Goal: Transaction & Acquisition: Purchase product/service

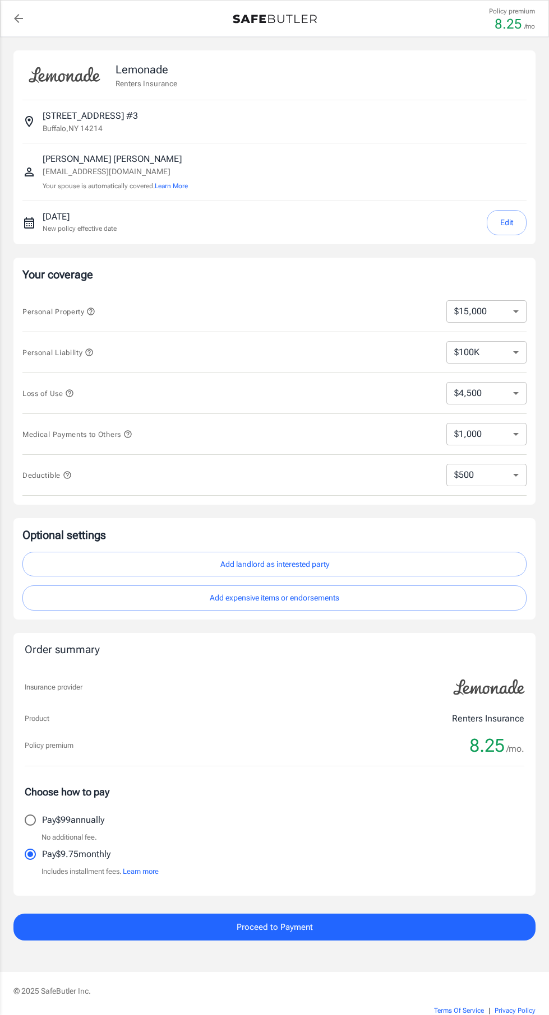
select select "15000"
click at [525, 478] on select "$250 $500 $1,000 $2,500" at bounding box center [486, 475] width 80 height 22
select select "250"
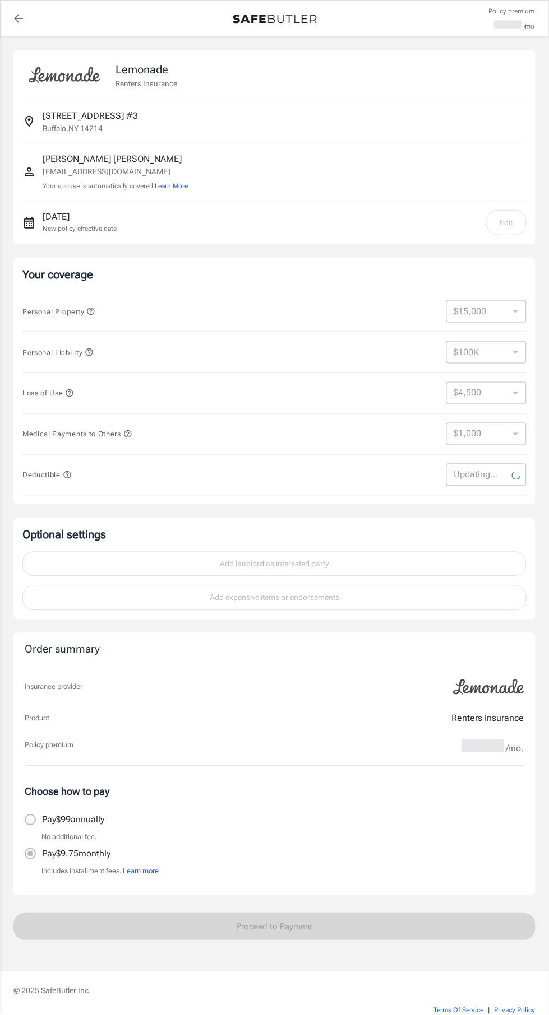
select select "250"
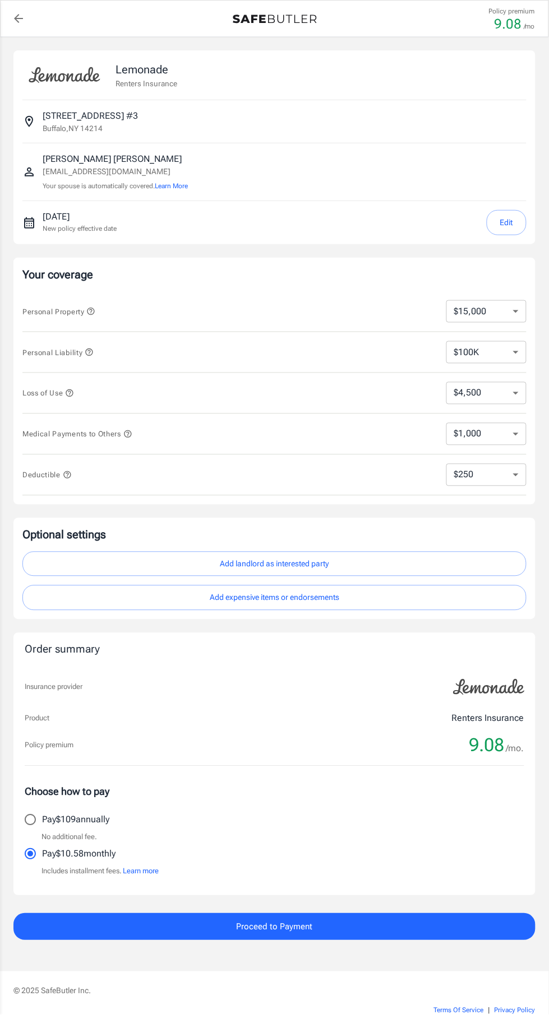
click at [522, 390] on select "$4,500 $7,500 $13,500 $22,500 $34,500 $55,500 $85,500 $130K $200K" at bounding box center [486, 393] width 80 height 22
click at [446, 382] on select "$4,500 $7,500 $13,500 $22,500 $34,500 $55,500 $85,500 $130K $200K" at bounding box center [486, 393] width 80 height 22
click at [91, 351] on icon "button" at bounding box center [89, 352] width 9 height 9
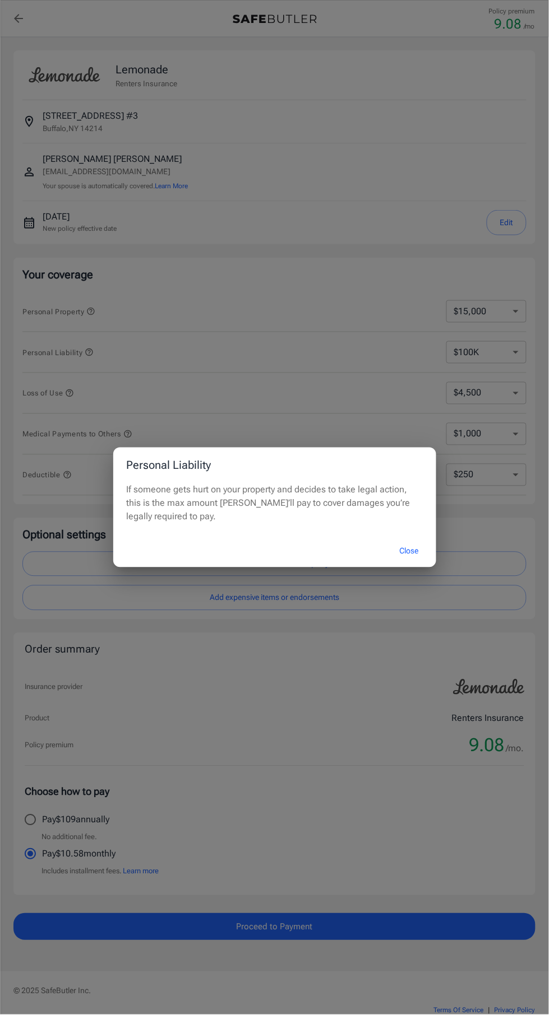
click at [413, 555] on button "Close" at bounding box center [409, 552] width 45 height 24
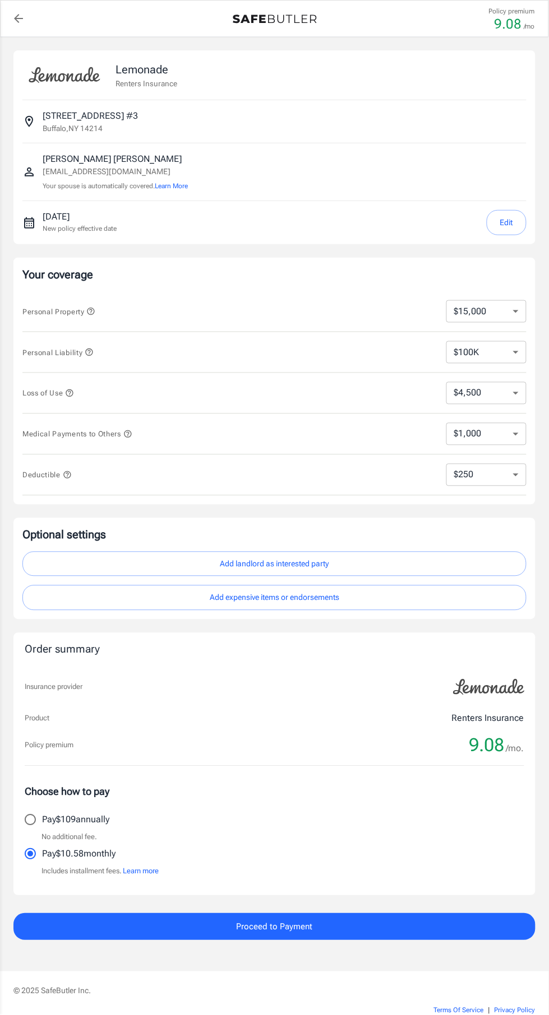
click at [71, 392] on icon "button" at bounding box center [69, 393] width 9 height 9
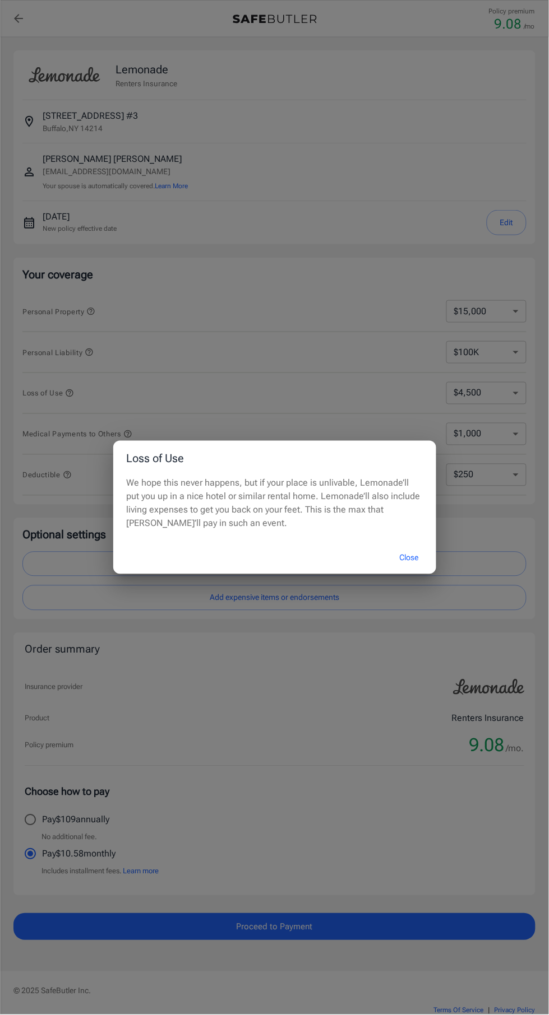
click at [396, 565] on button "Close" at bounding box center [409, 558] width 45 height 24
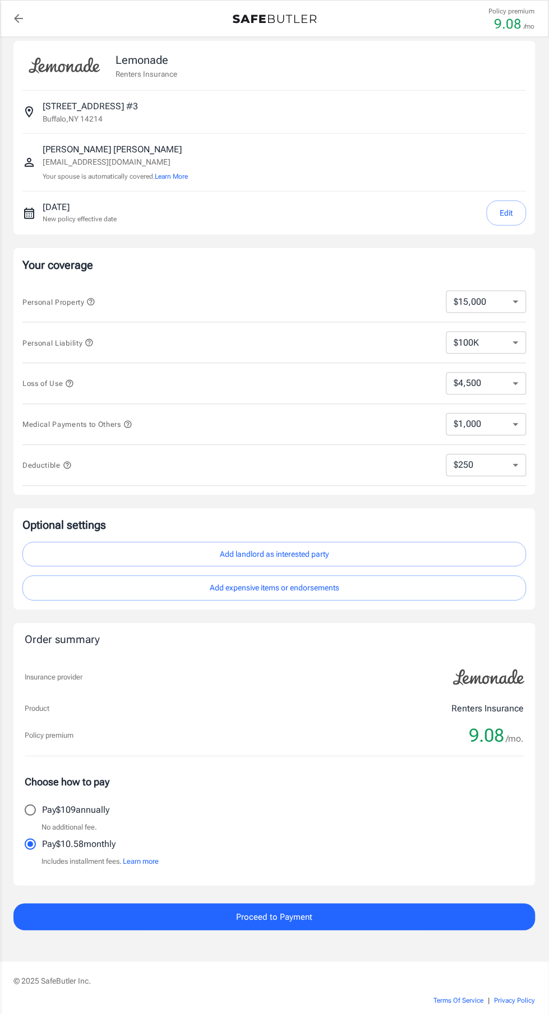
scroll to position [14, 0]
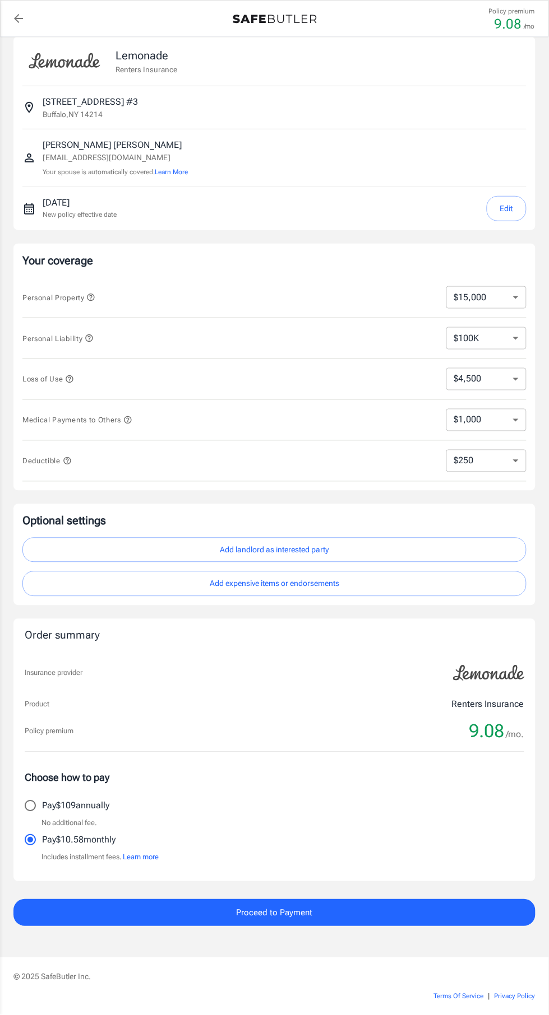
click at [439, 916] on button "Proceed to Payment" at bounding box center [274, 913] width 522 height 27
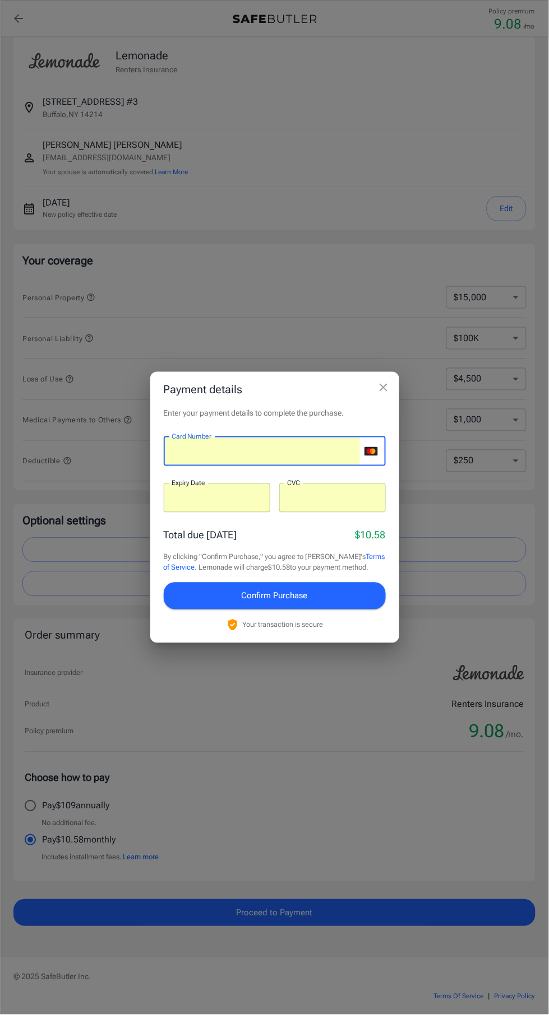
click at [374, 600] on button "Confirm Purchase" at bounding box center [275, 596] width 222 height 27
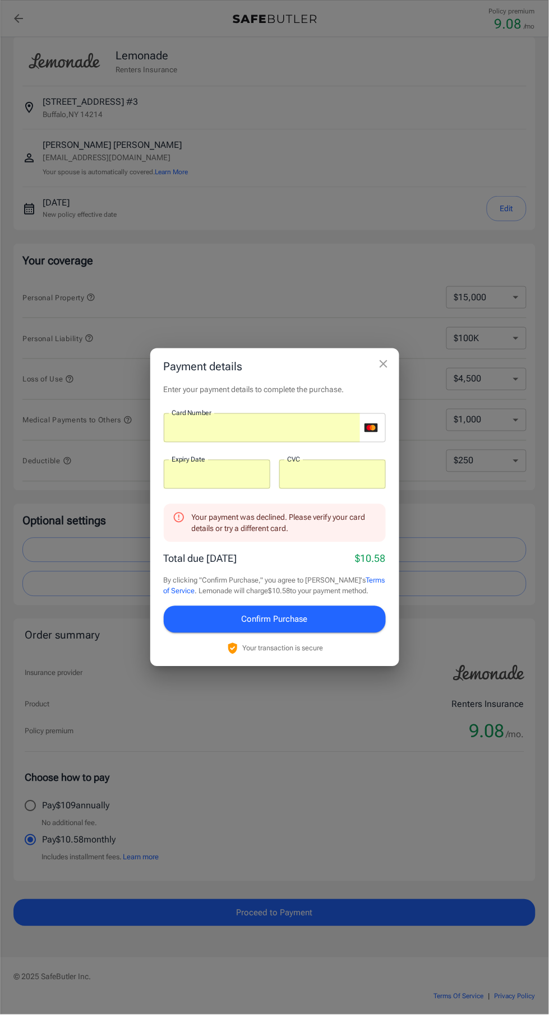
click at [383, 364] on icon "close" at bounding box center [383, 364] width 8 height 8
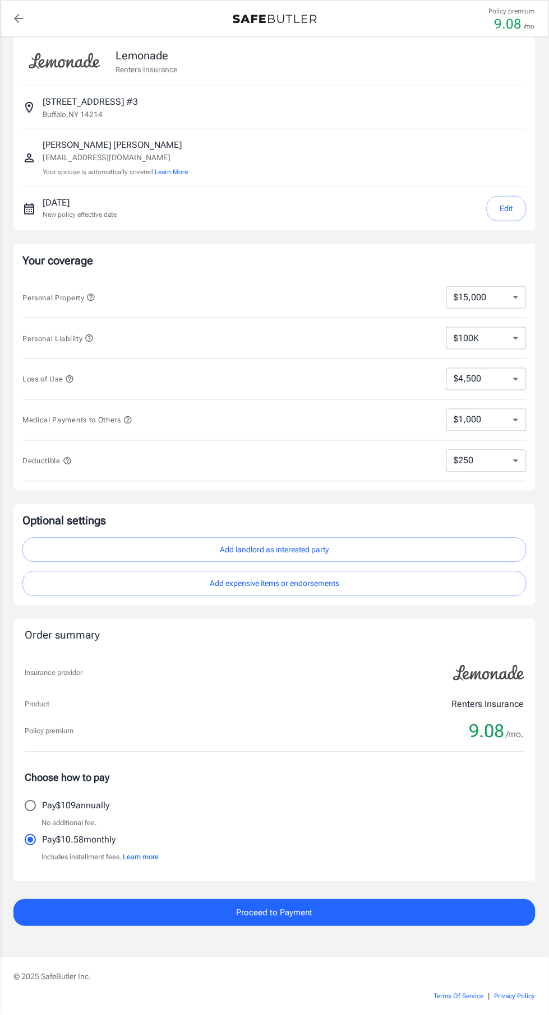
scroll to position [93, 0]
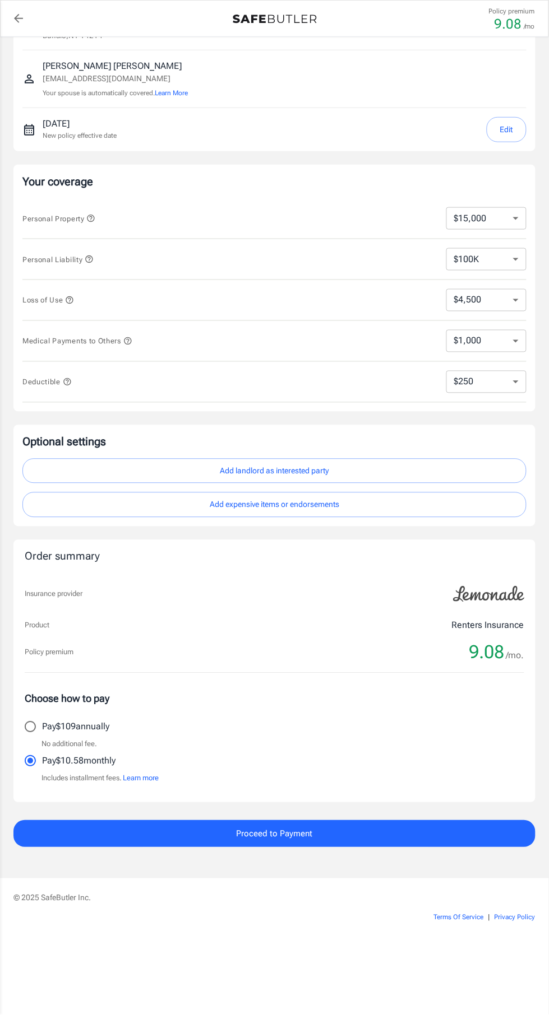
click at [489, 831] on button "Proceed to Payment" at bounding box center [274, 834] width 522 height 27
